Goal: Information Seeking & Learning: Learn about a topic

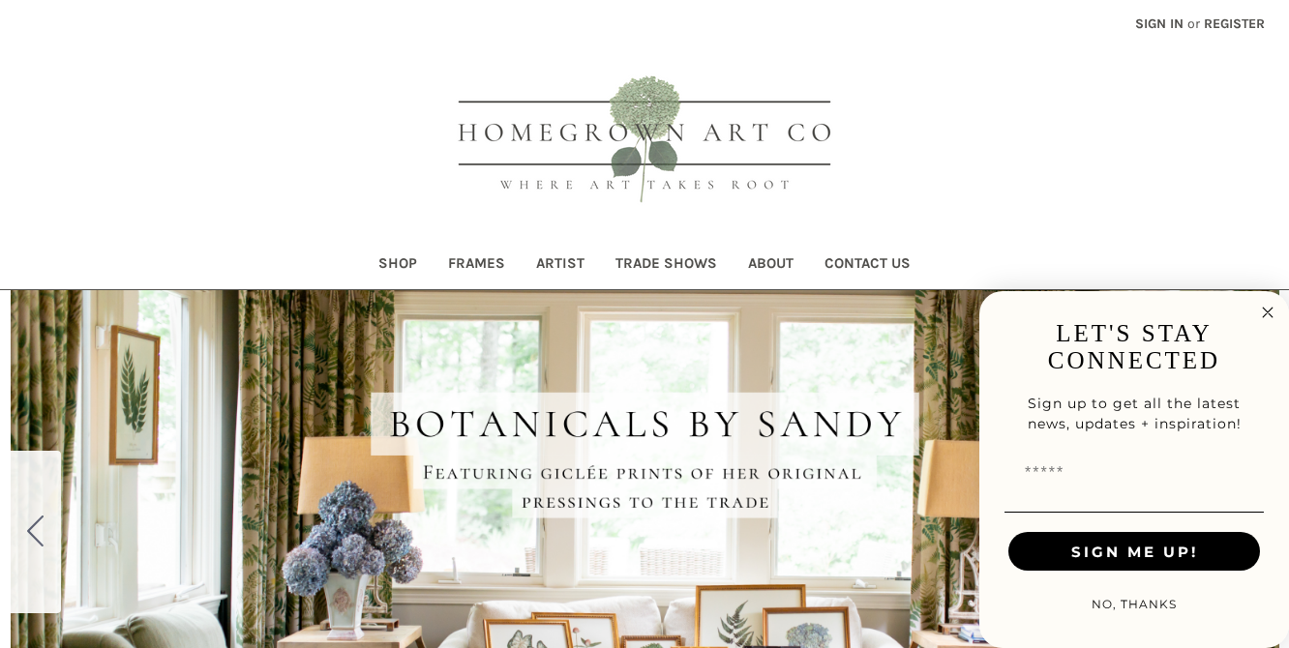
click at [777, 257] on link "About" at bounding box center [770, 265] width 76 height 47
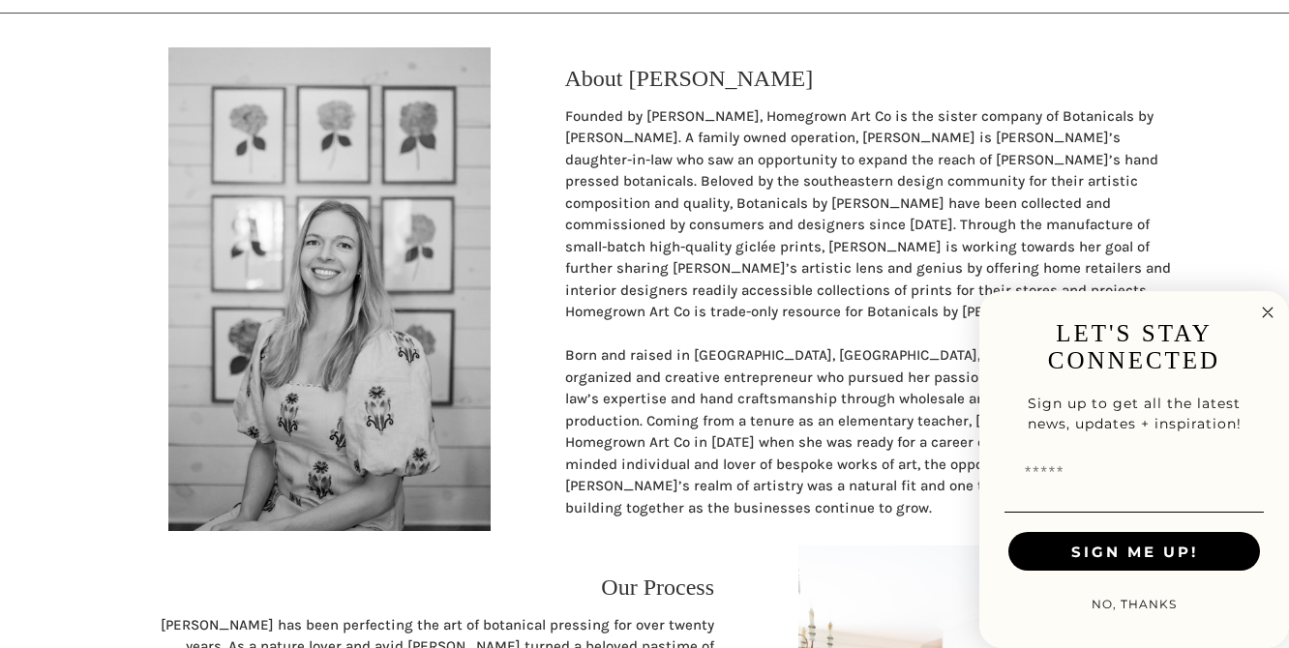
scroll to position [284, 0]
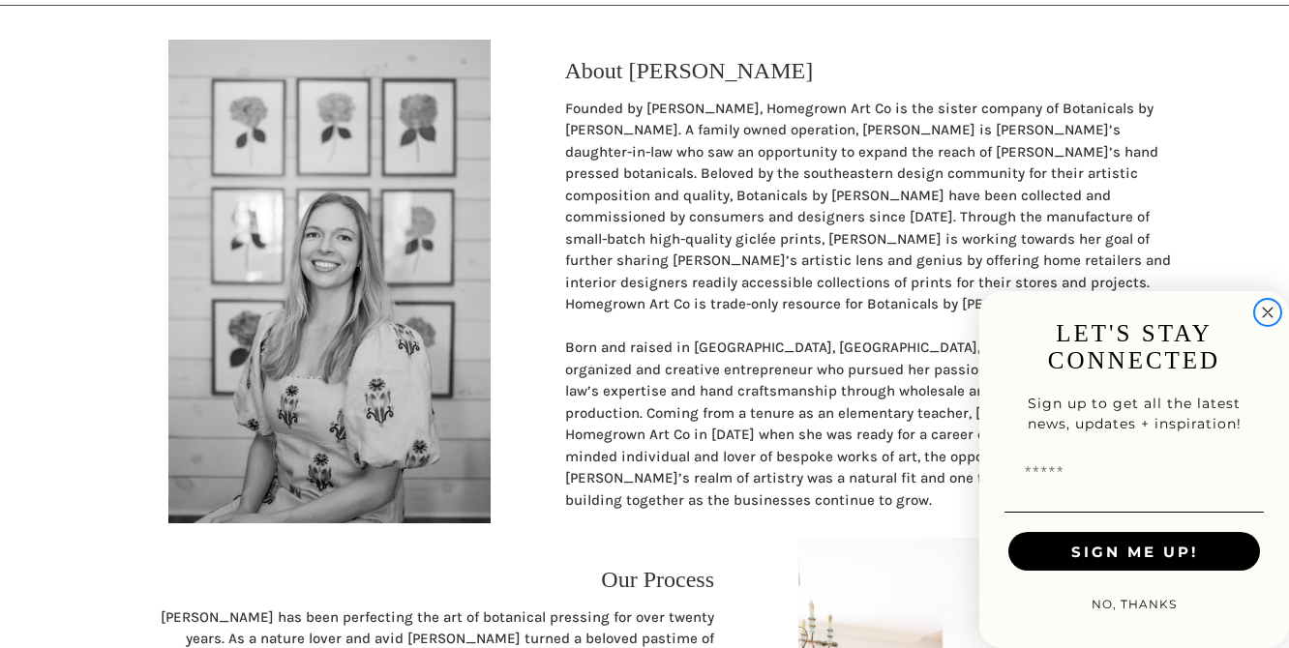
click at [1265, 303] on circle "Close dialog" at bounding box center [1268, 313] width 22 height 22
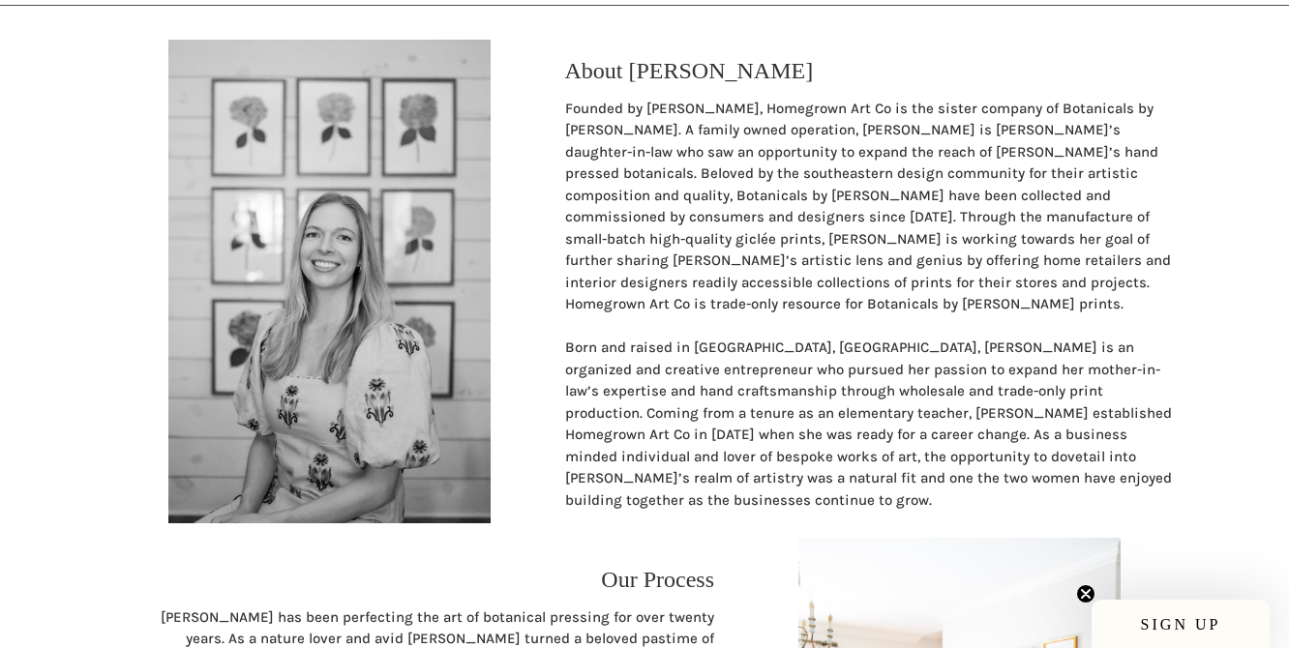
click at [751, 216] on p "Founded by [PERSON_NAME], Homegrown Art Co is the sister company of Botanicals …" at bounding box center [870, 207] width 610 height 218
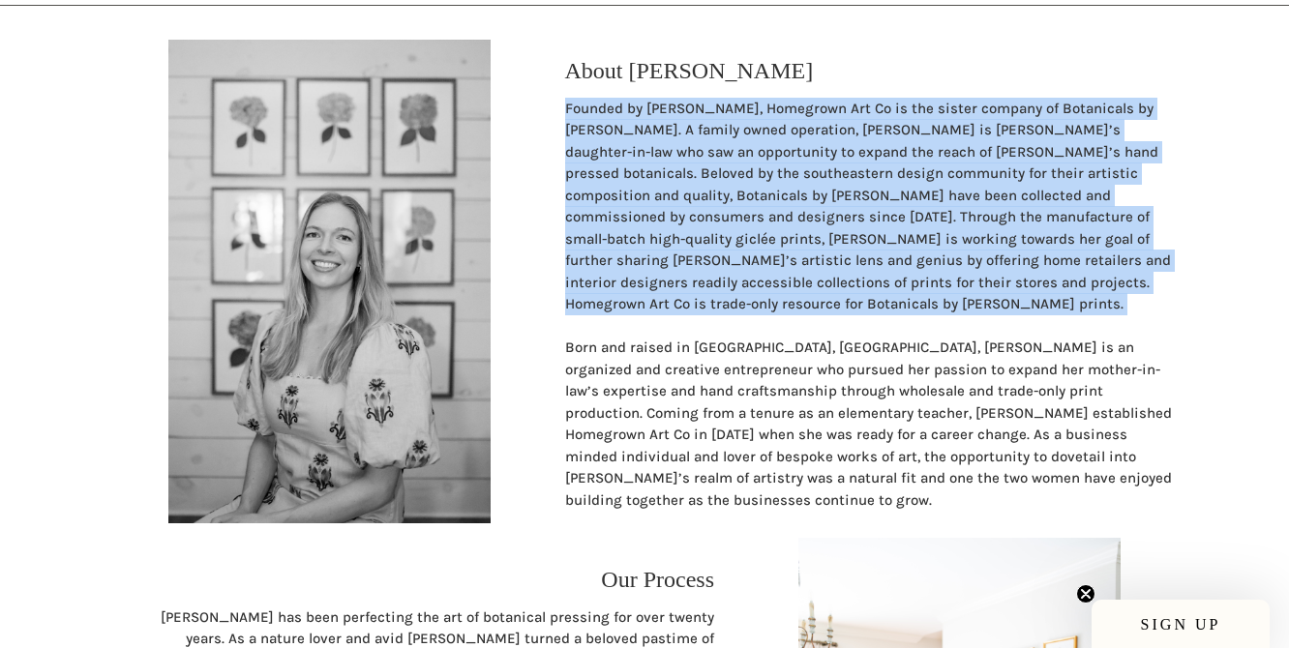
click at [751, 216] on p "Founded by [PERSON_NAME], Homegrown Art Co is the sister company of Botanicals …" at bounding box center [870, 207] width 610 height 218
click at [810, 404] on p "Born and raised in [GEOGRAPHIC_DATA], [GEOGRAPHIC_DATA], [PERSON_NAME] is an or…" at bounding box center [870, 424] width 610 height 174
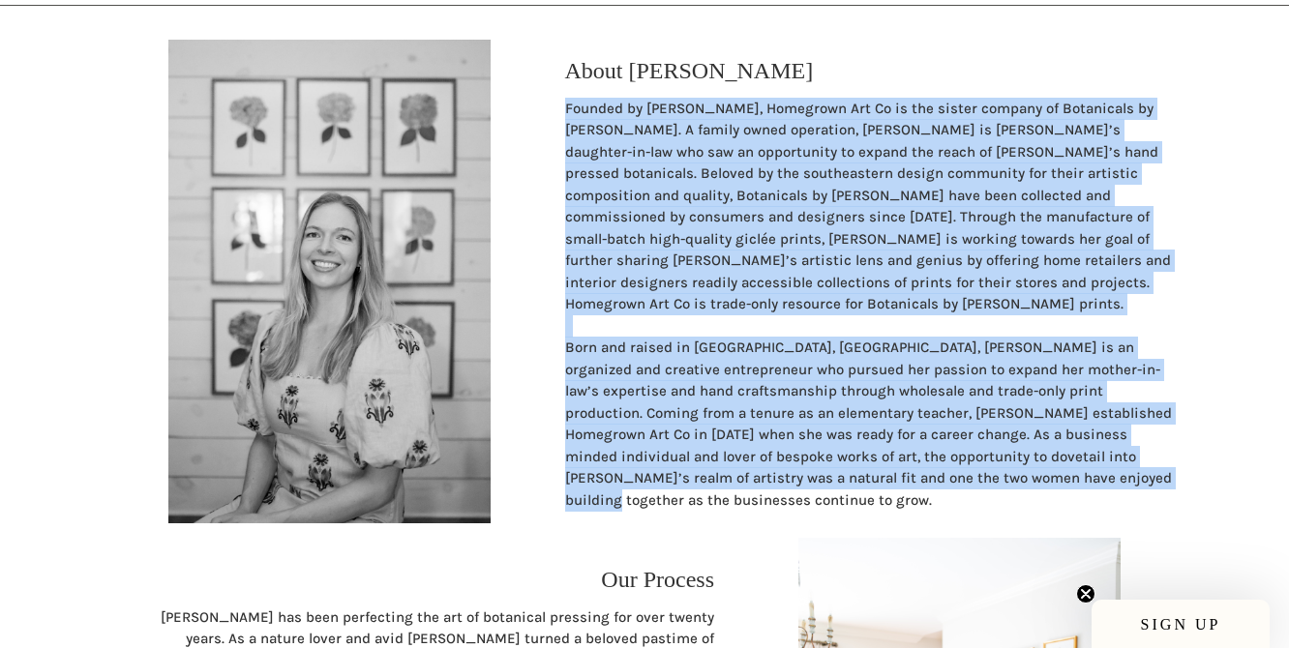
drag, startPoint x: 1071, startPoint y: 478, endPoint x: 563, endPoint y: 133, distance: 614.3
click at [562, 133] on div "Founded by [PERSON_NAME], Homegrown Art Co is the sister company of Botanicals …" at bounding box center [869, 305] width 630 height 414
copy div "Loremip do Sitametc Adipisci, Elitseddo Eiu Te in utl etdolo magnaal en Adminim…"
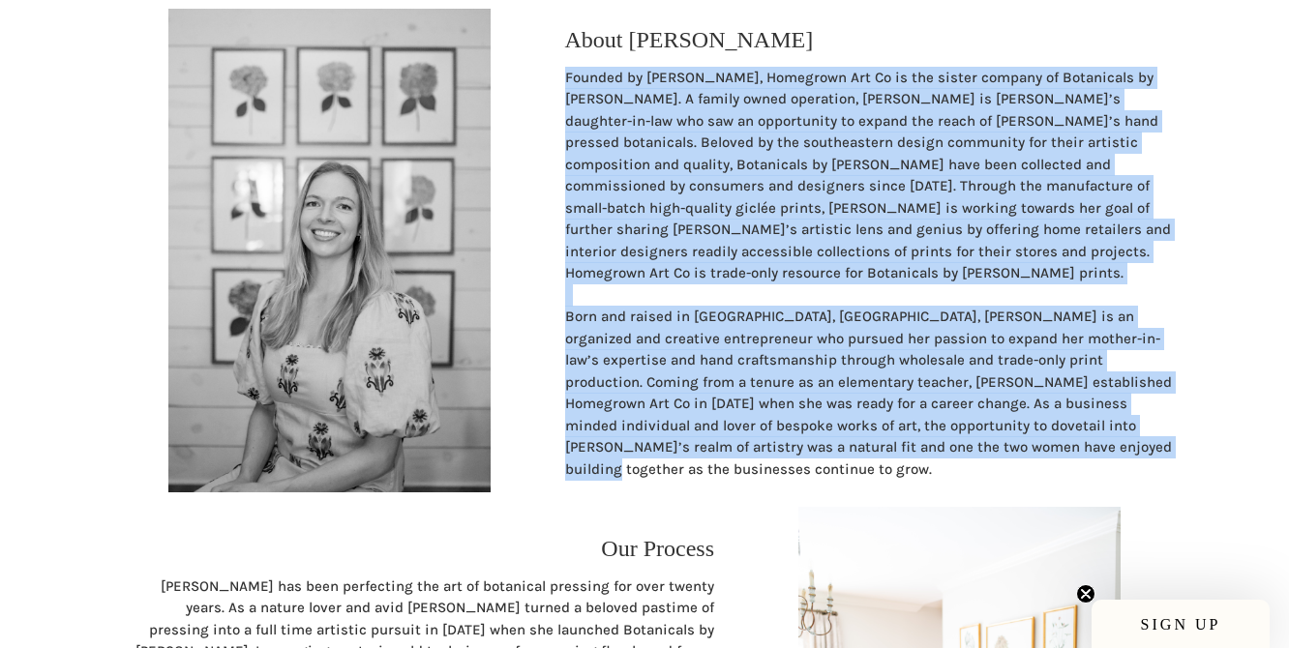
scroll to position [0, 0]
